Goal: Task Accomplishment & Management: Manage account settings

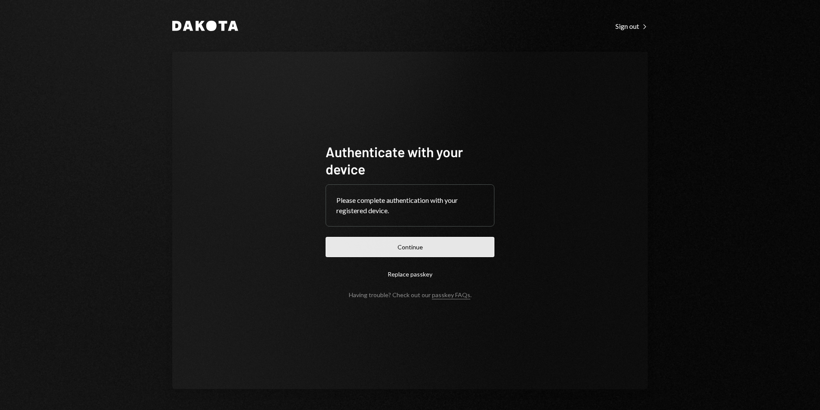
click at [443, 246] on button "Continue" at bounding box center [410, 247] width 169 height 20
click at [443, 246] on form "Authenticate with your device Please complete authentication with your register…" at bounding box center [410, 221] width 169 height 156
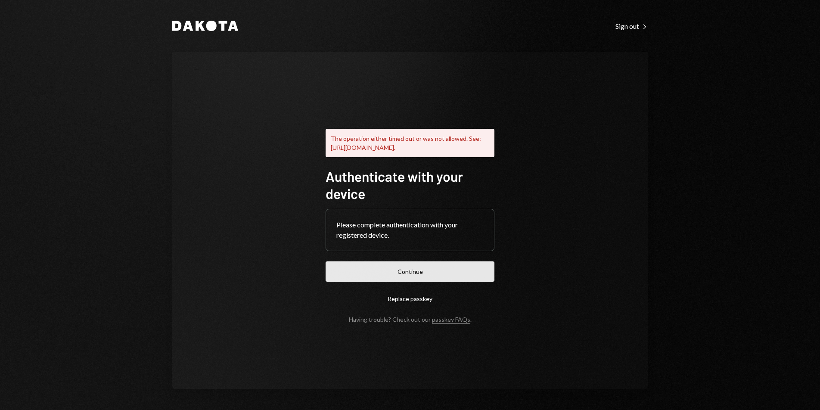
click at [387, 269] on button "Continue" at bounding box center [410, 272] width 169 height 20
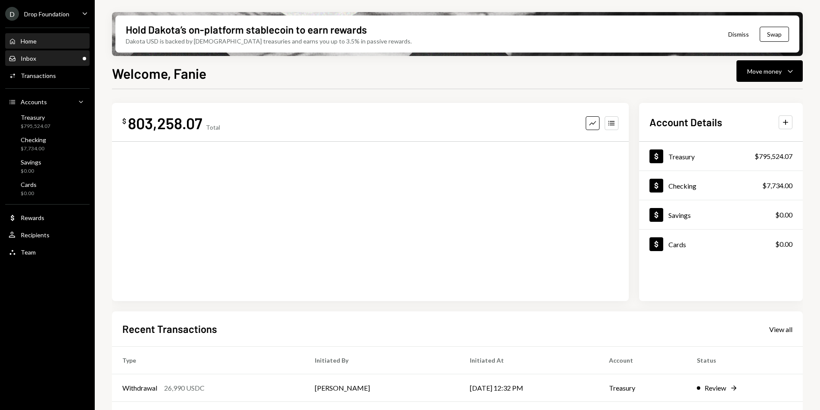
click at [48, 63] on div "Inbox Inbox" at bounding box center [48, 58] width 78 height 15
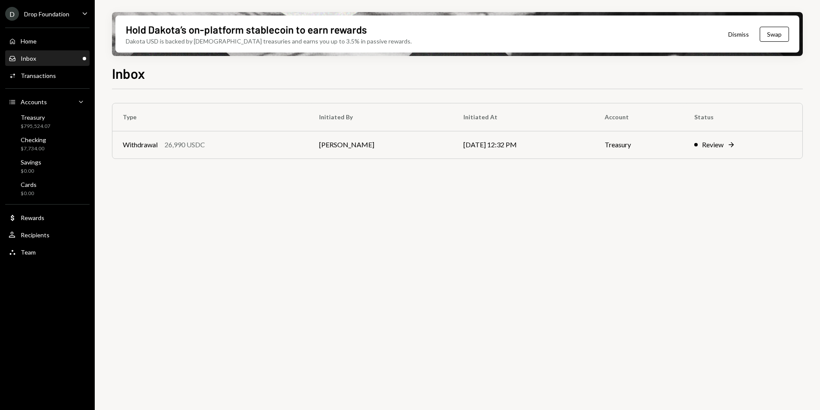
click at [61, 6] on ul "D Drop Foundation Caret Down Home Home Inbox Inbox Activities Transactions Acco…" at bounding box center [47, 131] width 95 height 262
drag, startPoint x: 62, startPoint y: 9, endPoint x: 65, endPoint y: 20, distance: 11.3
click at [62, 9] on div "D Drop Foundation" at bounding box center [37, 14] width 64 height 14
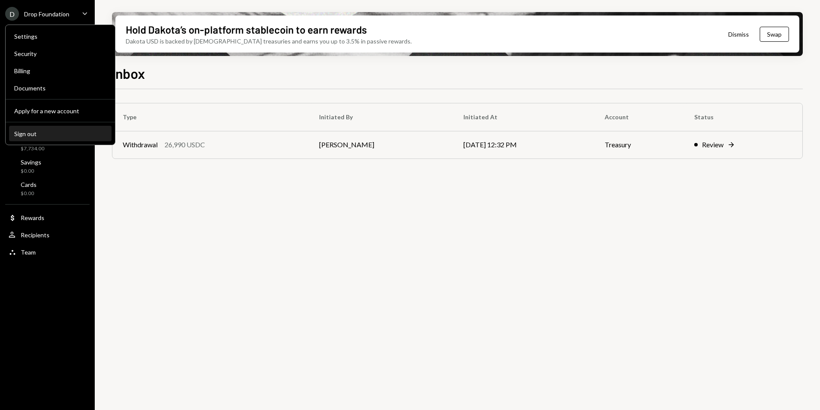
click at [62, 130] on div "Sign out" at bounding box center [60, 133] width 92 height 7
